Goal: Task Accomplishment & Management: Manage account settings

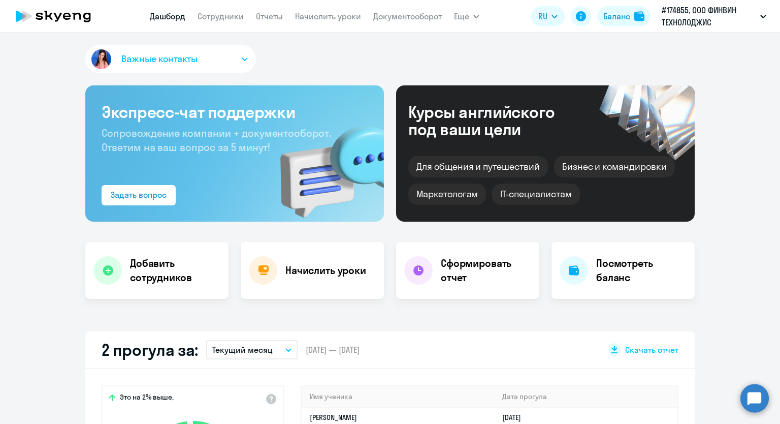
select select "30"
click at [300, 17] on link "Начислить уроки" at bounding box center [328, 16] width 66 height 10
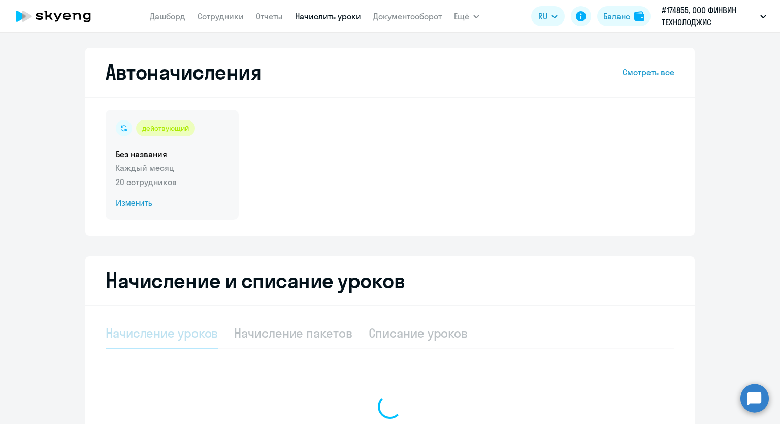
select select "10"
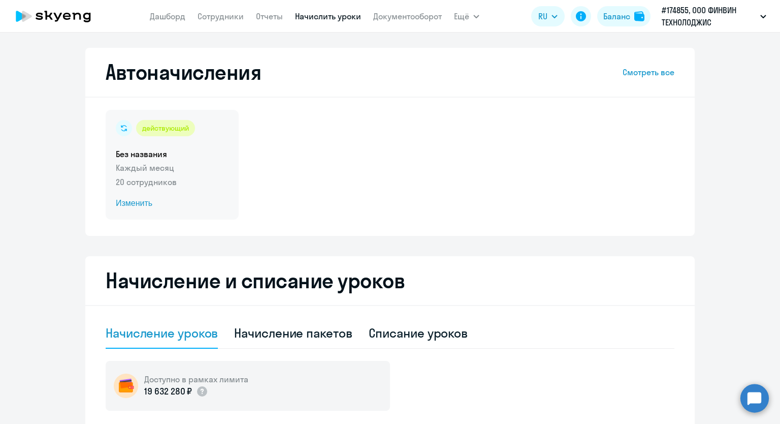
click at [126, 208] on span "Изменить" at bounding box center [172, 203] width 113 height 12
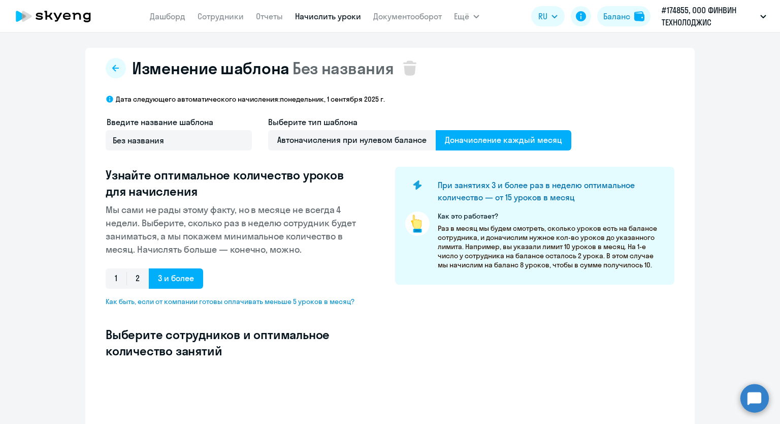
select select "10"
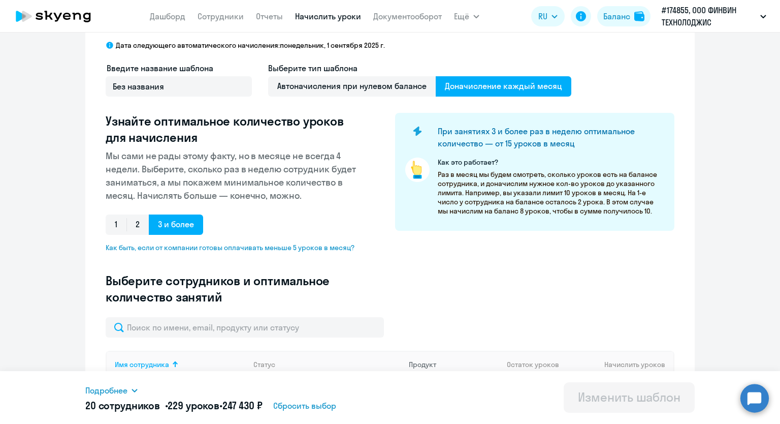
scroll to position [254, 0]
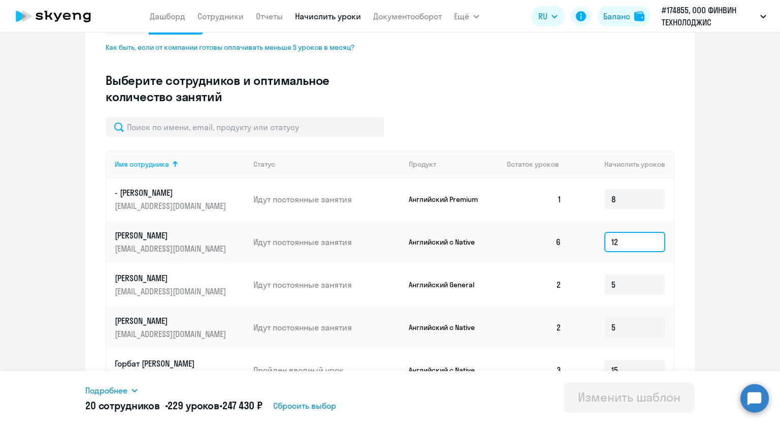
click at [629, 242] on input "12" at bounding box center [634, 242] width 61 height 20
type input "1"
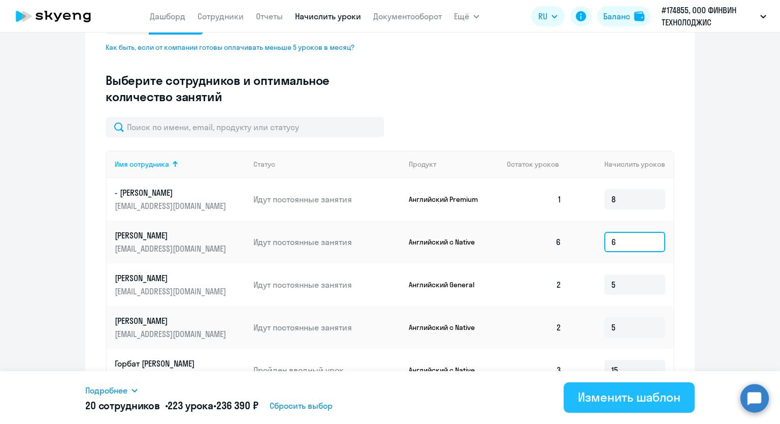
type input "6"
click at [632, 403] on div "Изменить шаблон" at bounding box center [629, 396] width 103 height 16
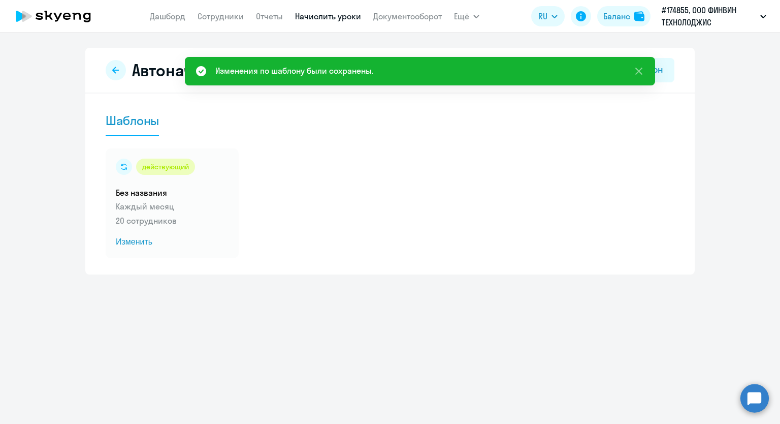
click at [171, 24] on nav "[PERSON_NAME] Отчеты Начислить уроки Документооборот" at bounding box center [296, 16] width 292 height 20
click at [172, 17] on link "Дашборд" at bounding box center [168, 16] width 36 height 10
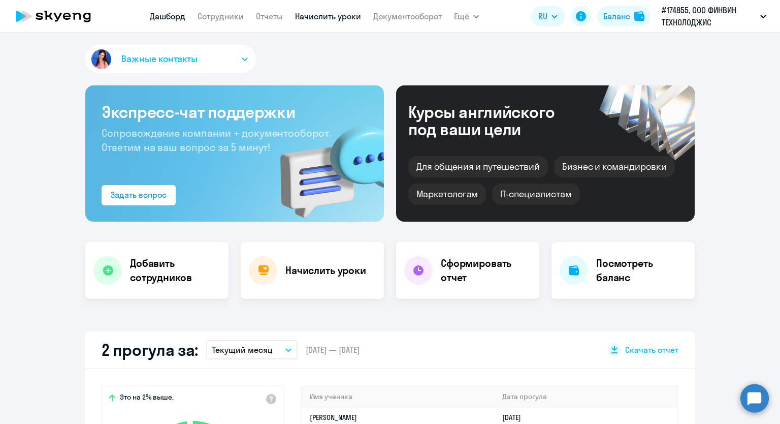
click at [309, 19] on link "Начислить уроки" at bounding box center [328, 16] width 66 height 10
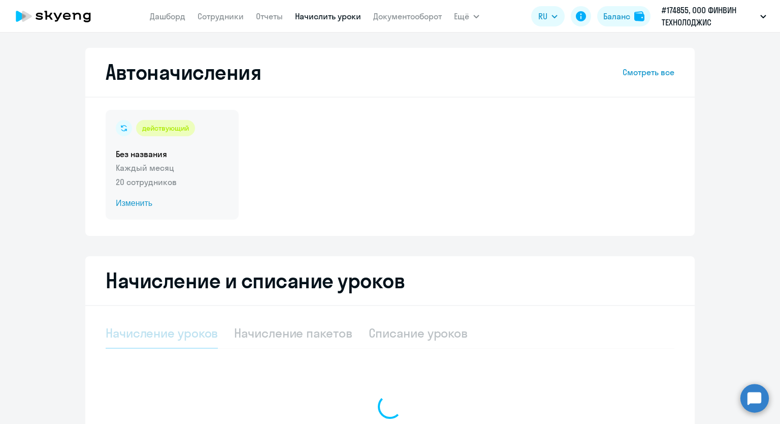
select select "10"
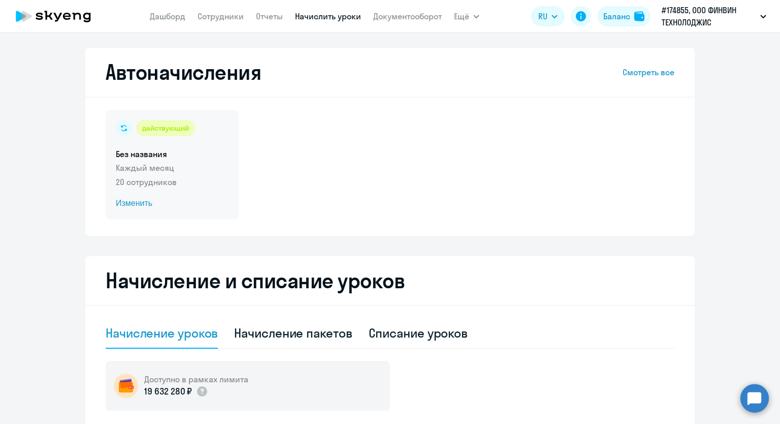
click at [140, 201] on span "Изменить" at bounding box center [172, 203] width 113 height 12
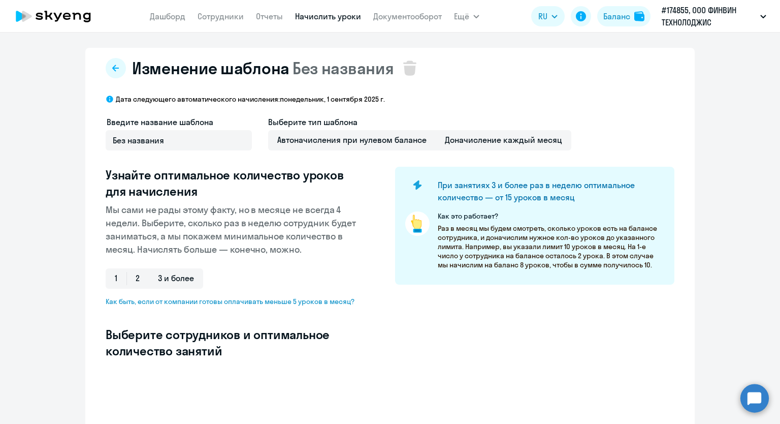
scroll to position [218, 0]
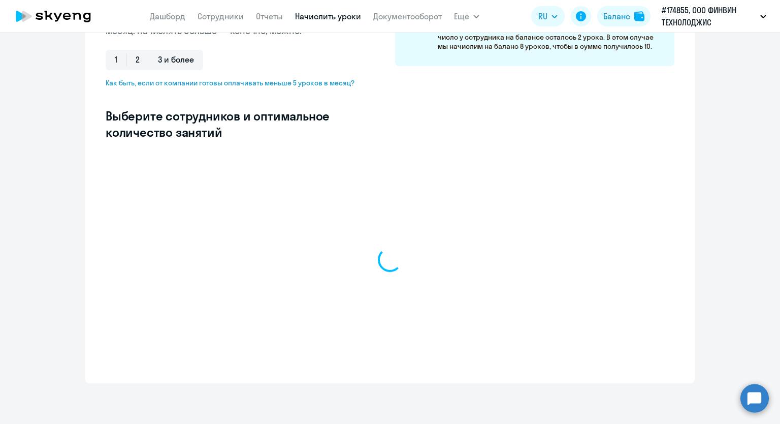
select select "10"
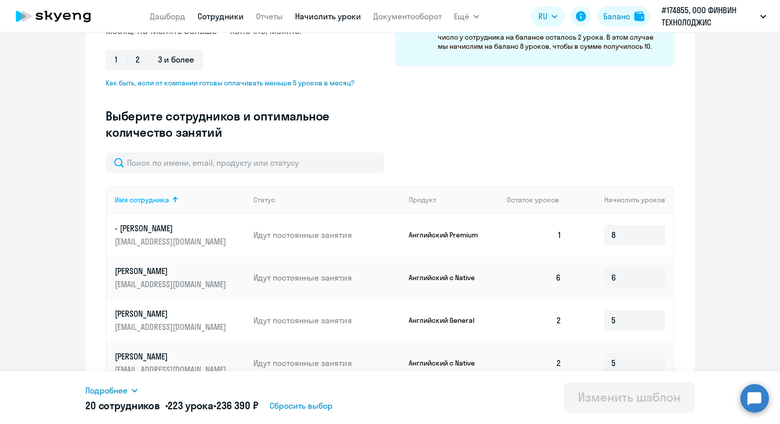
click at [200, 15] on link "Сотрудники" at bounding box center [221, 16] width 46 height 10
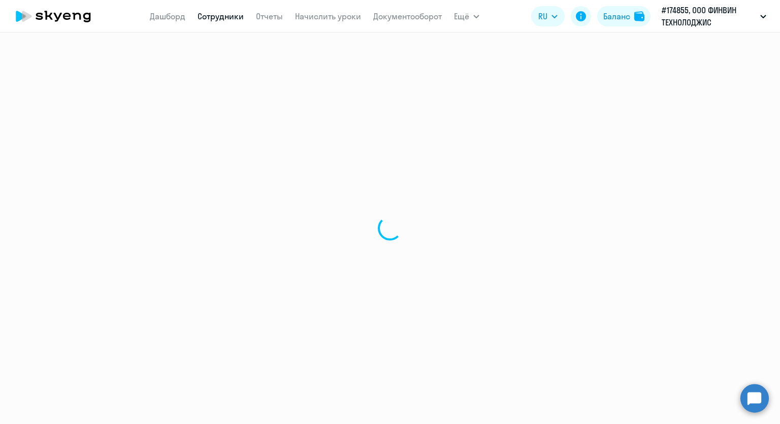
select select "30"
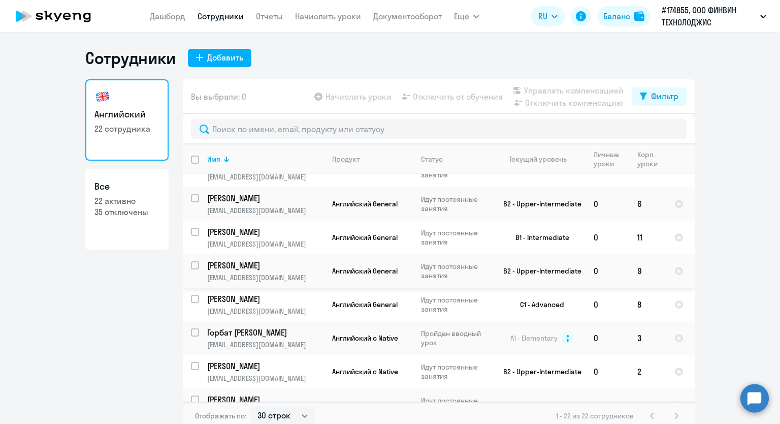
scroll to position [559, 0]
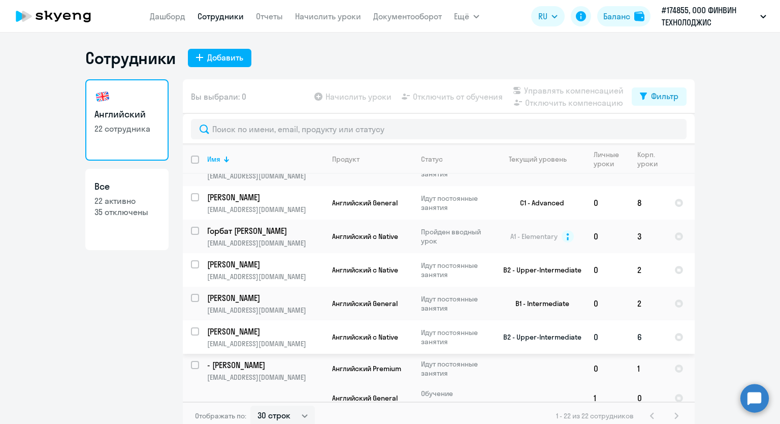
click at [240, 328] on p "[PERSON_NAME]" at bounding box center [264, 331] width 115 height 11
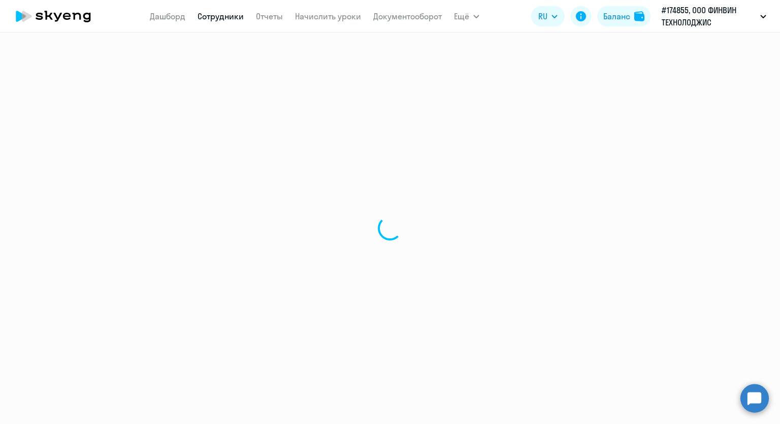
select select "english"
